Goal: Check status: Check status

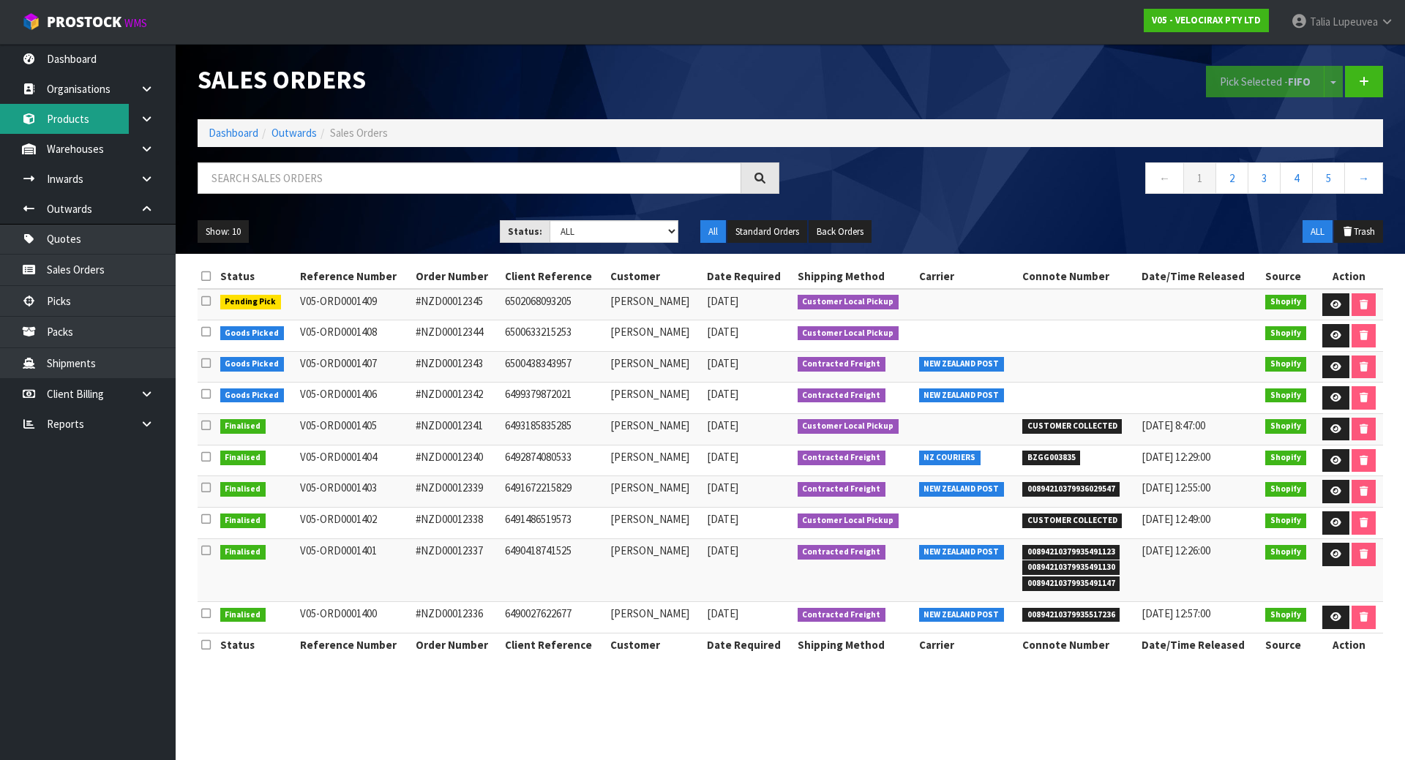
click at [100, 124] on link "Products" at bounding box center [88, 119] width 176 height 30
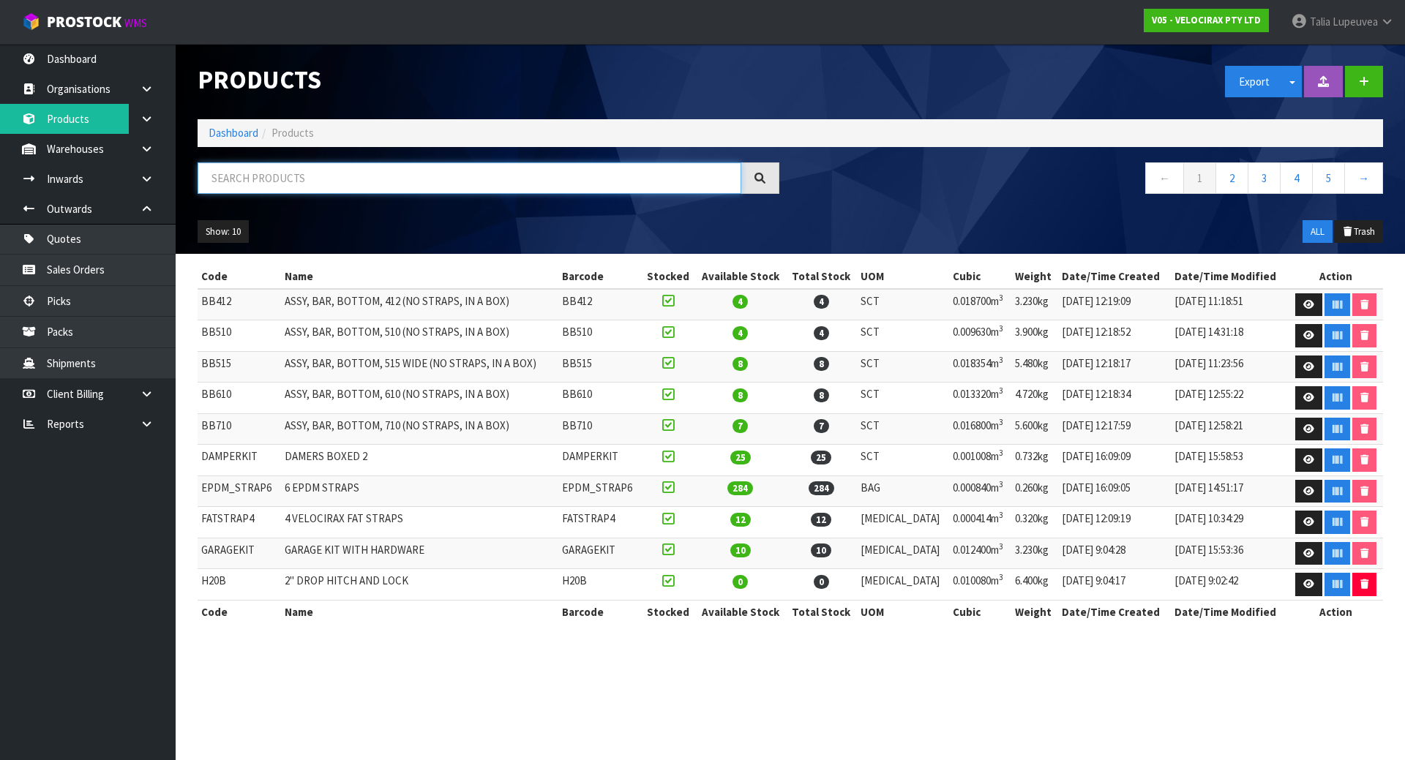
click at [264, 182] on input "text" at bounding box center [470, 177] width 544 height 31
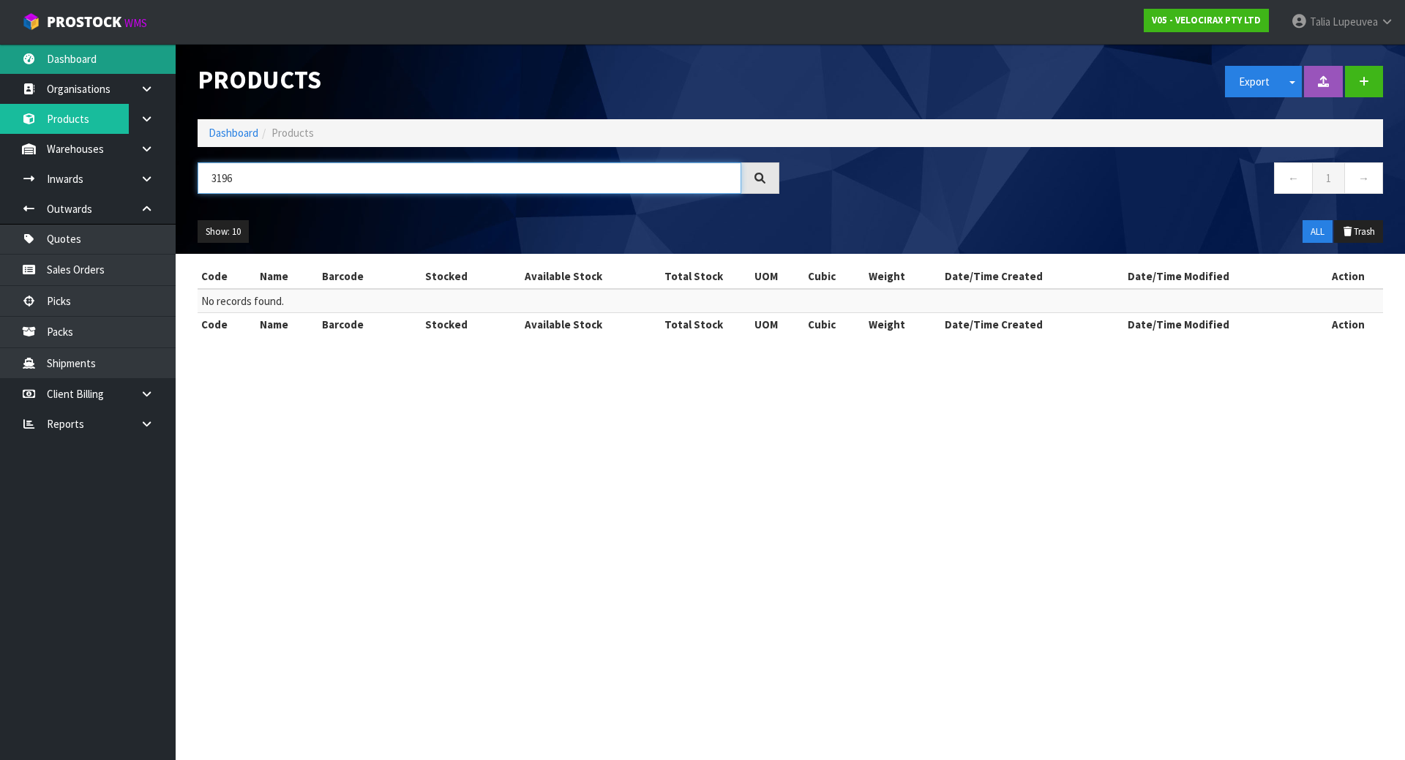
type input "3196"
click at [91, 64] on link "Dashboard" at bounding box center [88, 59] width 176 height 30
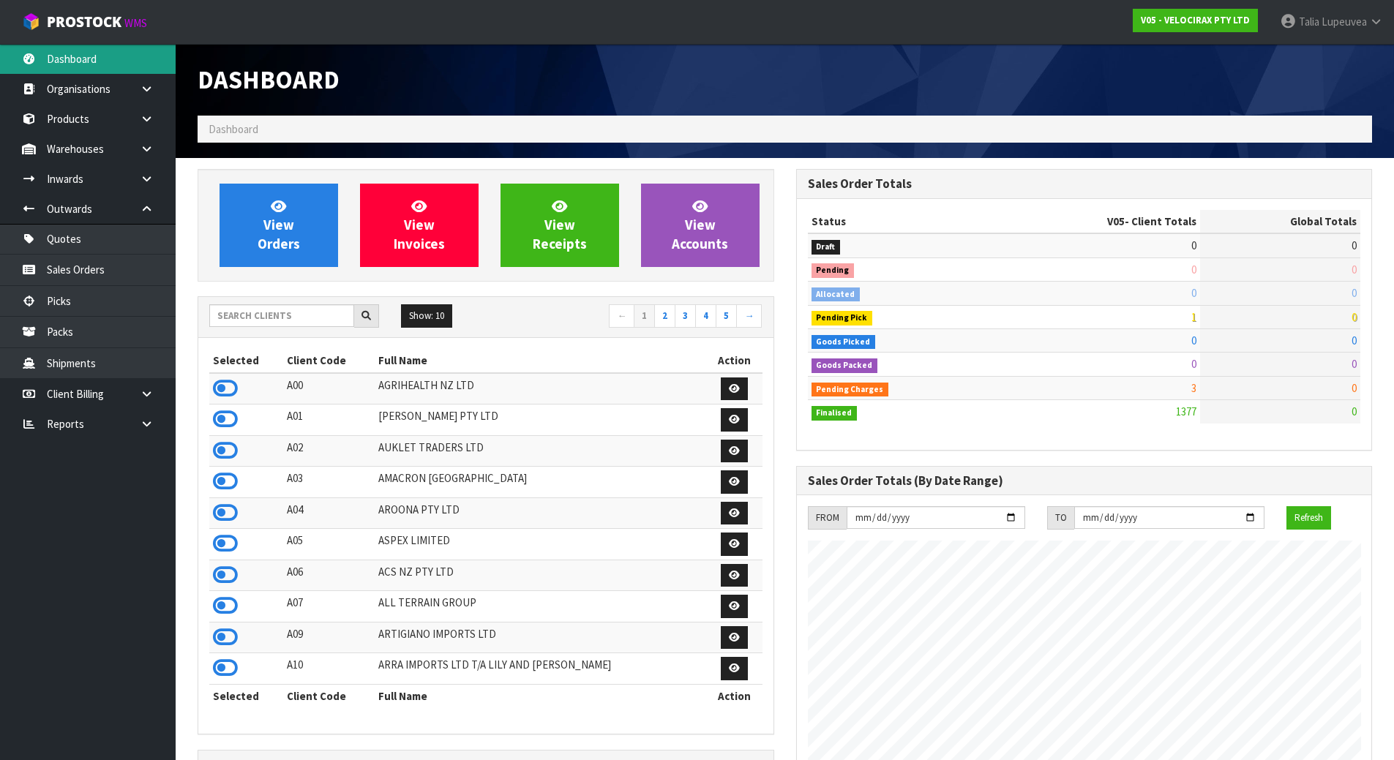
scroll to position [1140, 598]
click at [252, 313] on input "text" at bounding box center [281, 315] width 145 height 23
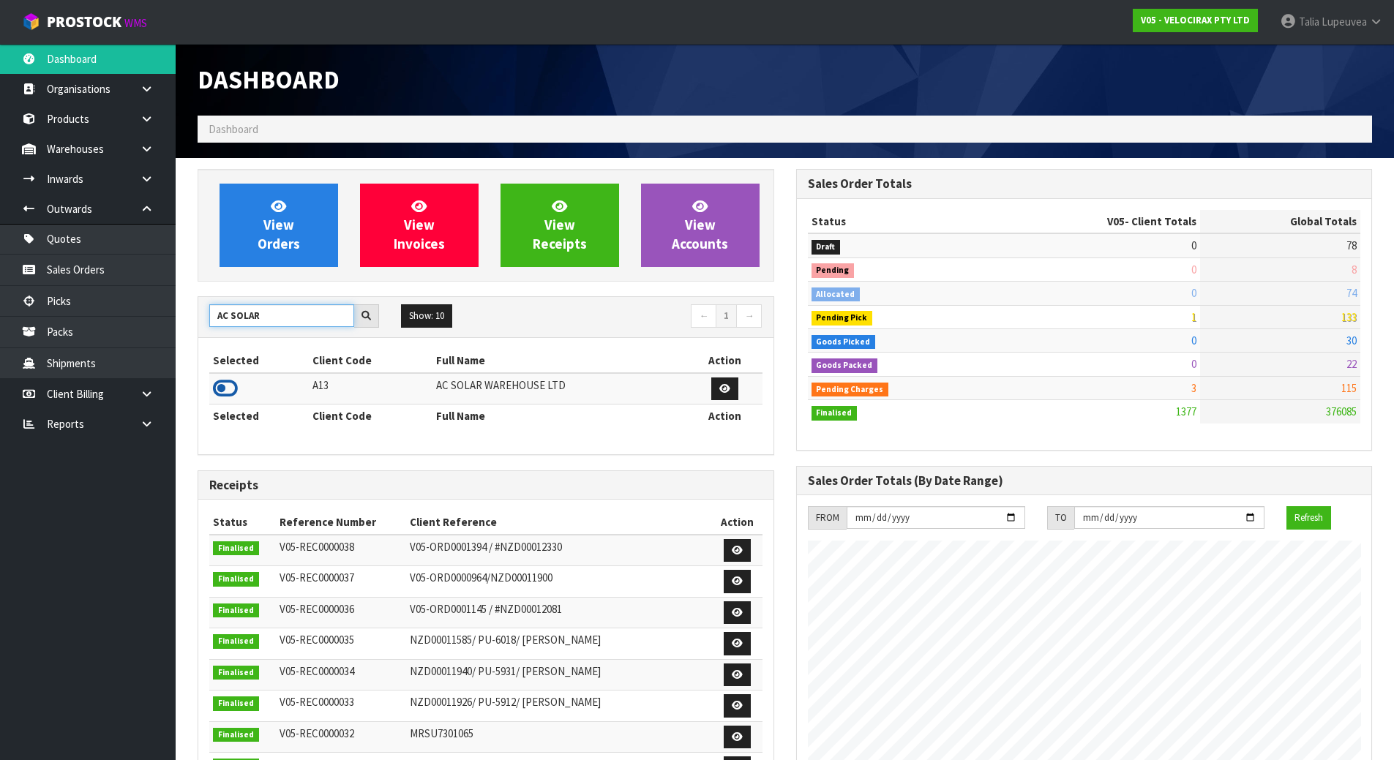
type input "AC SOLAR"
click at [216, 383] on icon at bounding box center [225, 389] width 25 height 22
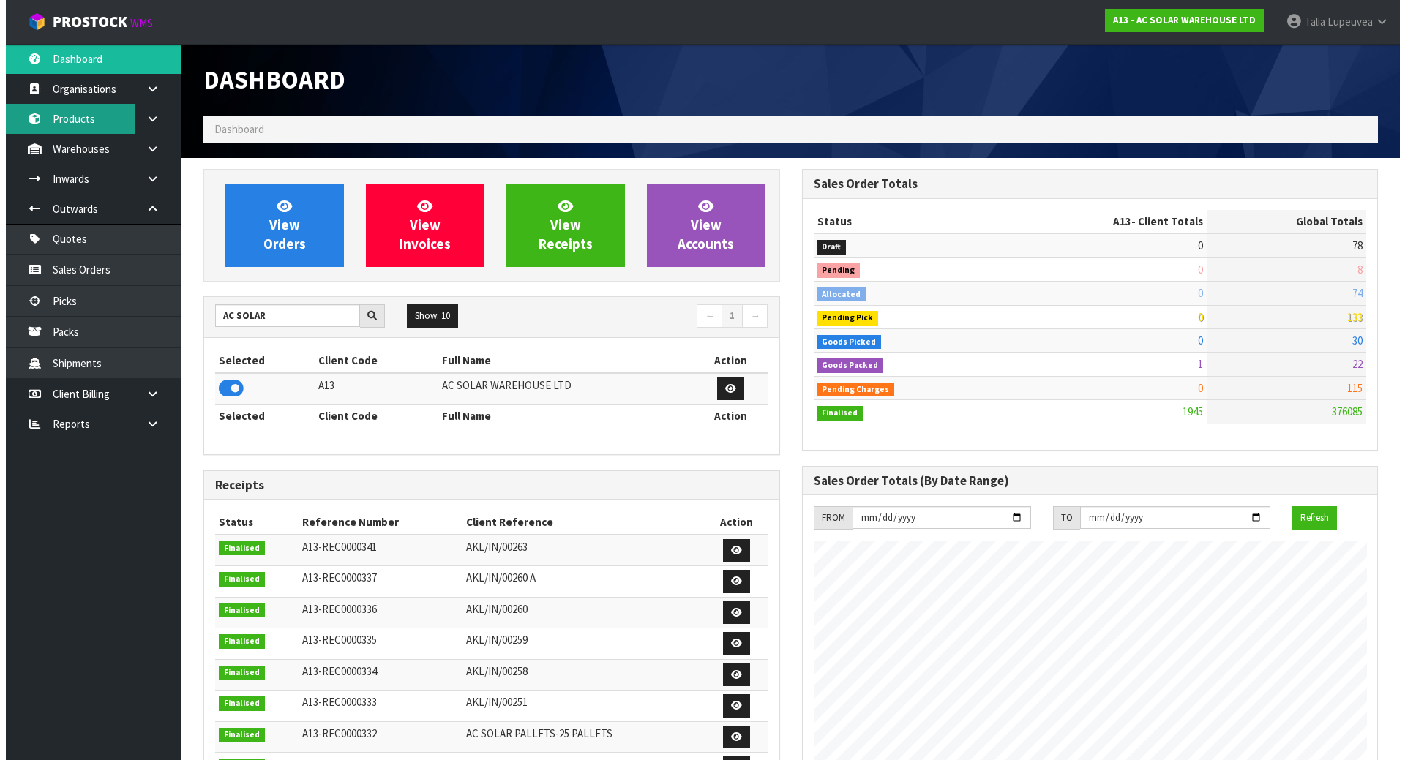
scroll to position [1076, 598]
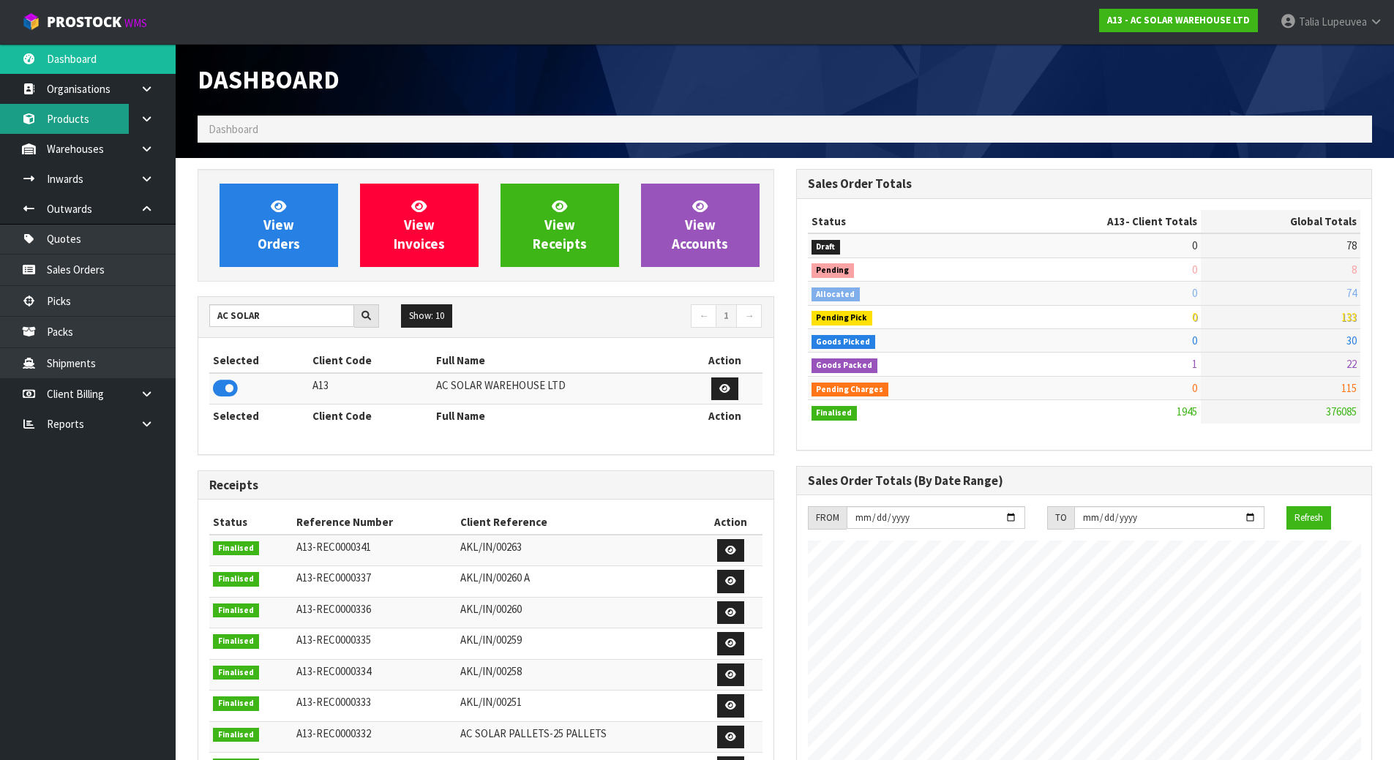
click at [51, 108] on link "Products" at bounding box center [88, 119] width 176 height 30
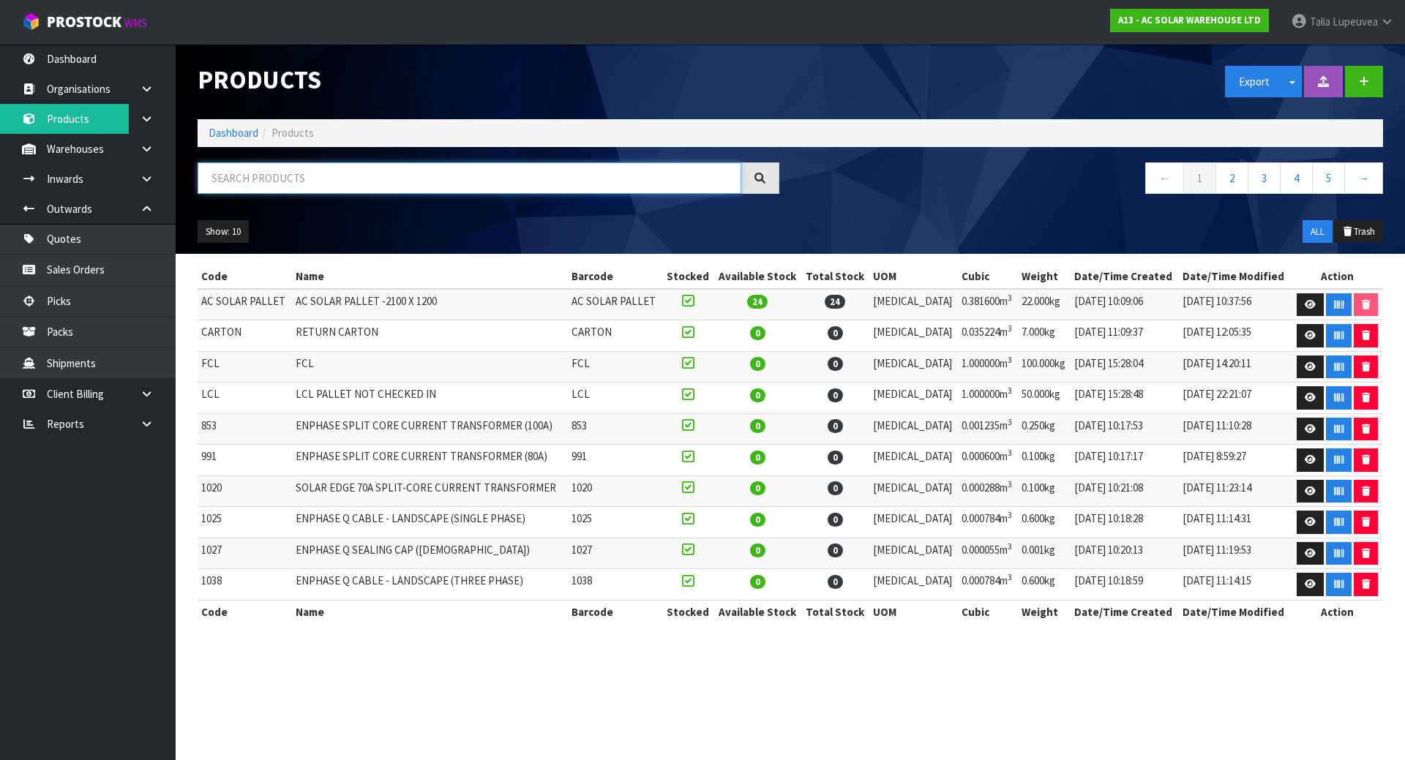
click at [367, 180] on input "text" at bounding box center [470, 177] width 544 height 31
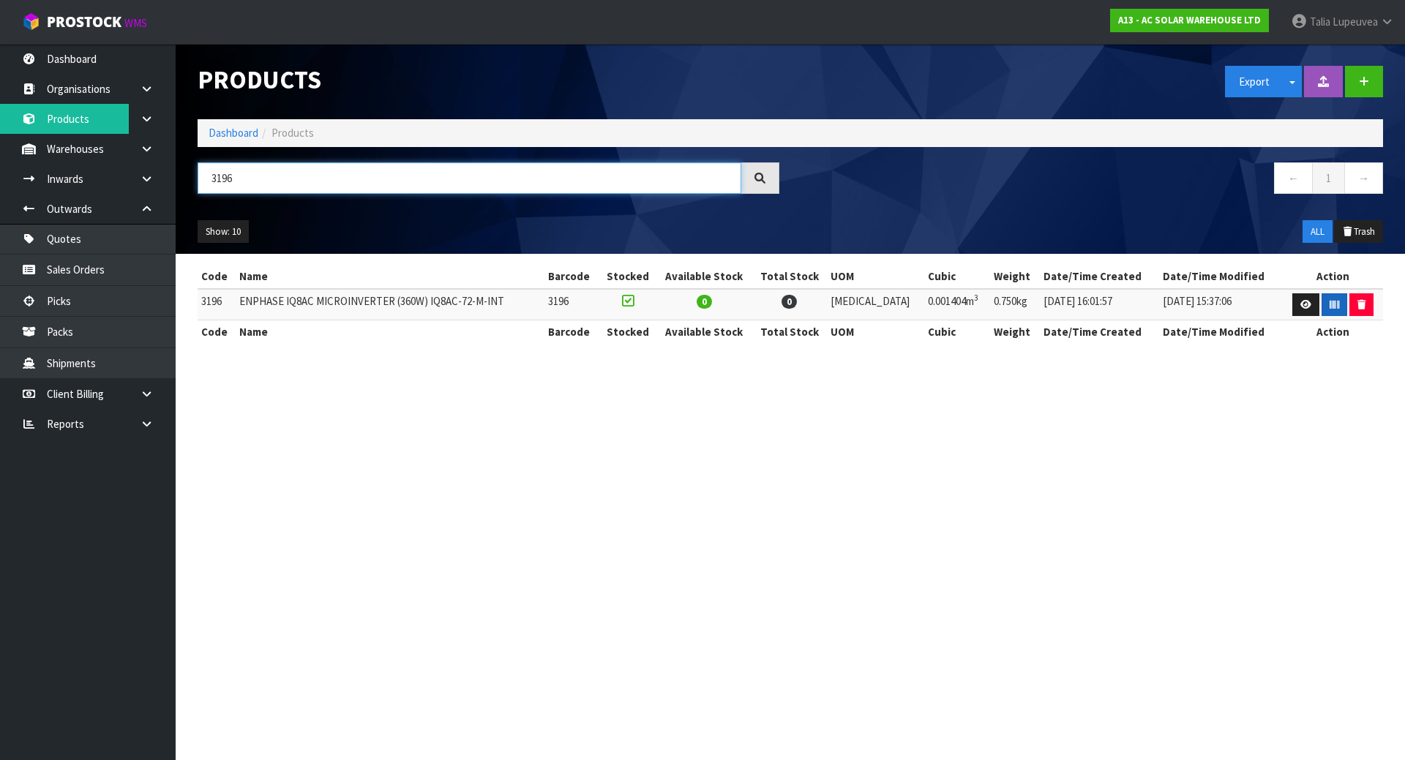
type input "3196"
click at [1324, 301] on button "button" at bounding box center [1334, 304] width 26 height 23
